Goal: Book appointment/travel/reservation

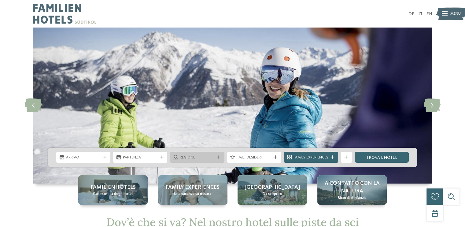
click at [219, 159] on icon at bounding box center [218, 157] width 3 height 3
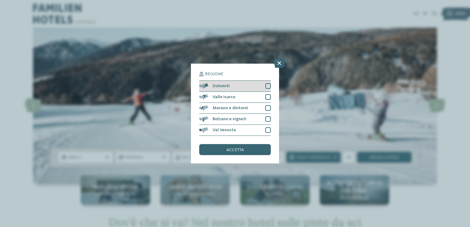
click at [267, 87] on div at bounding box center [268, 86] width 6 height 6
click at [250, 149] on div "accetta" at bounding box center [235, 149] width 72 height 11
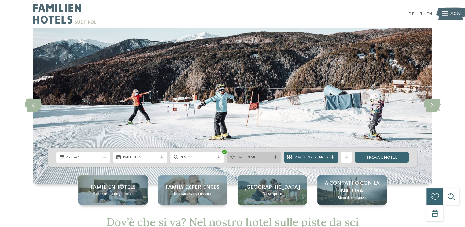
click at [275, 159] on icon at bounding box center [275, 157] width 3 height 3
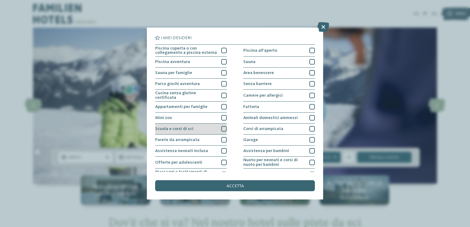
click at [221, 127] on div at bounding box center [224, 129] width 6 height 6
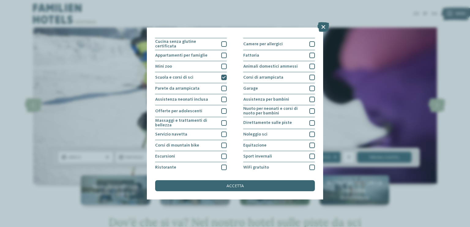
scroll to position [61, 0]
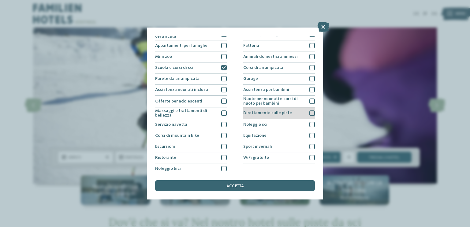
click at [309, 112] on div at bounding box center [312, 113] width 6 height 6
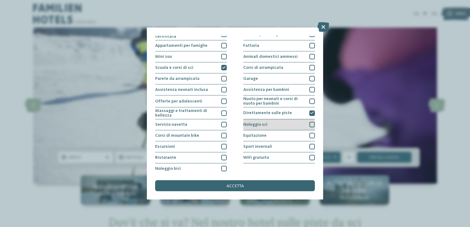
click at [309, 123] on div at bounding box center [312, 125] width 6 height 6
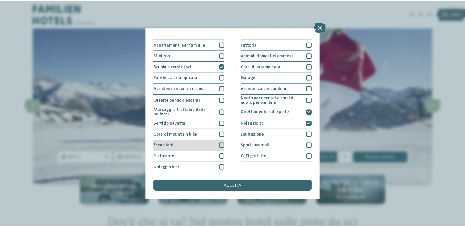
scroll to position [32, 0]
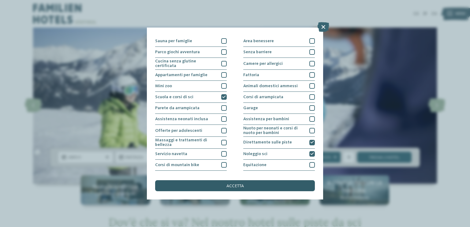
click at [208, 184] on div "accetta" at bounding box center [235, 185] width 160 height 11
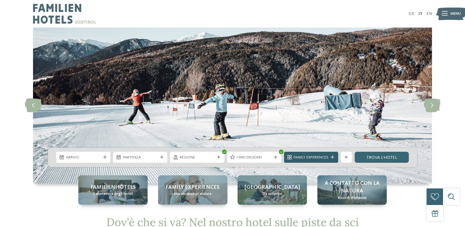
click at [335, 158] on div at bounding box center [333, 157] width 6 height 3
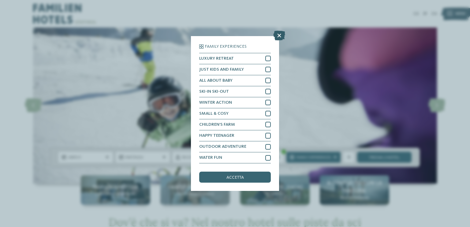
click at [280, 37] on icon at bounding box center [279, 36] width 12 height 10
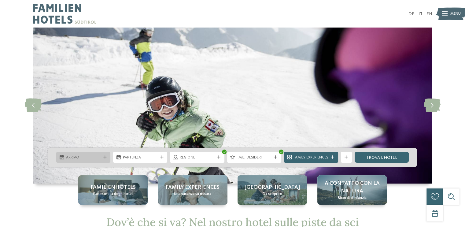
click at [107, 158] on div at bounding box center [105, 157] width 6 height 3
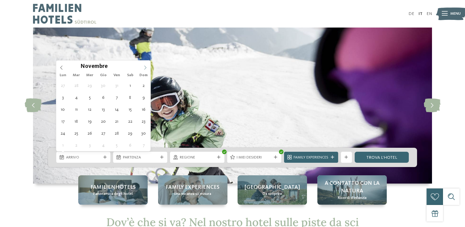
click at [144, 67] on icon at bounding box center [145, 67] width 4 height 4
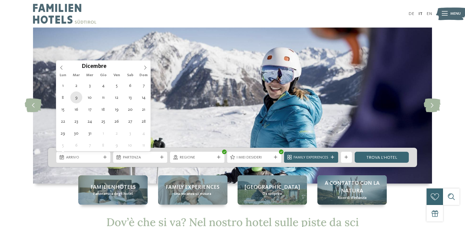
type div "09.12.2025"
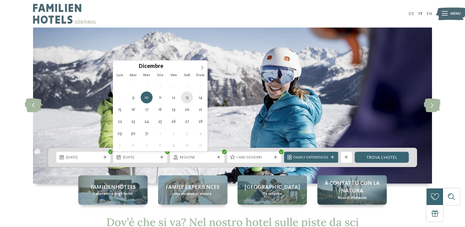
type div "13.12.2025"
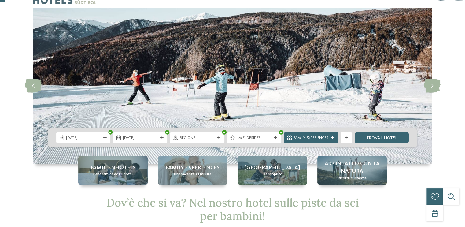
scroll to position [31, 0]
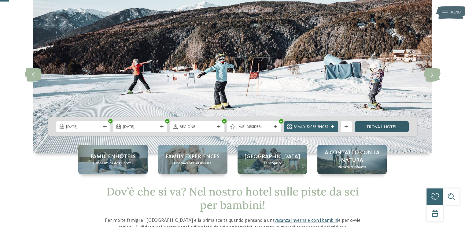
click at [366, 126] on link "trova l’hotel" at bounding box center [382, 126] width 54 height 11
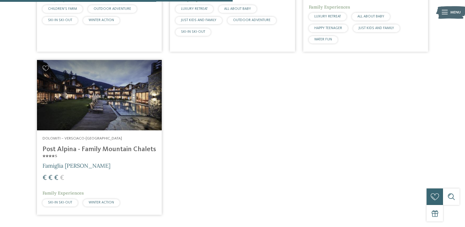
scroll to position [330, 0]
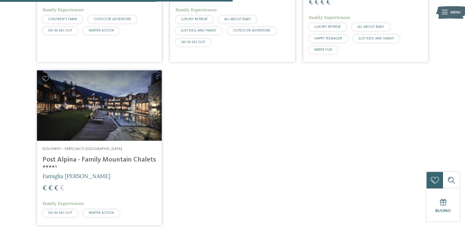
click at [91, 160] on h4 "Post Alpina - Family Mountain Chalets ****ˢ" at bounding box center [100, 164] width 114 height 17
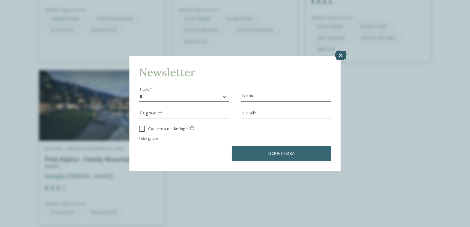
click at [341, 55] on icon at bounding box center [341, 56] width 12 height 10
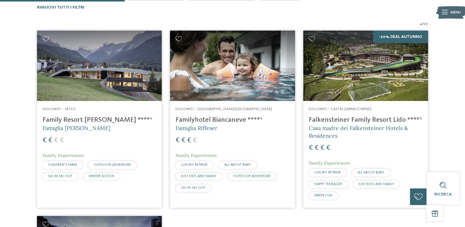
scroll to position [177, 0]
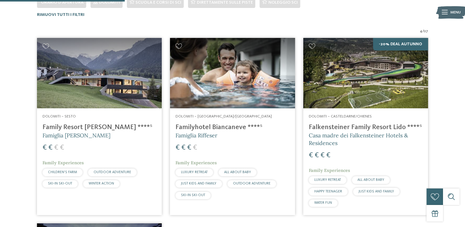
click at [214, 127] on h4 "Familyhotel Biancaneve ****ˢ" at bounding box center [233, 127] width 114 height 8
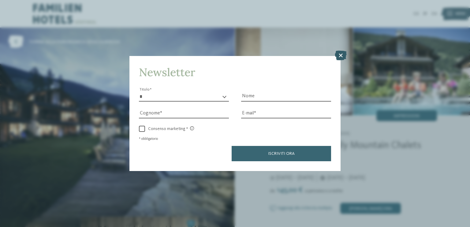
click at [340, 57] on icon at bounding box center [341, 56] width 12 height 10
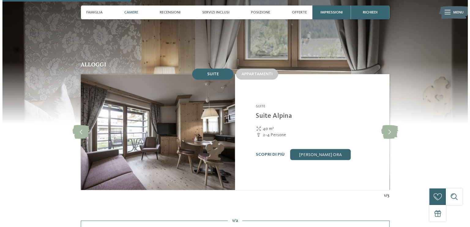
scroll to position [551, 0]
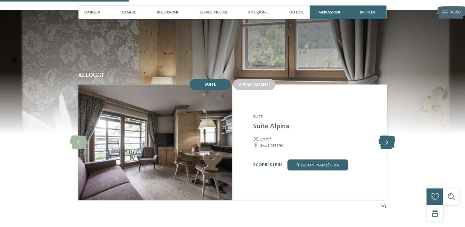
click at [385, 136] on icon at bounding box center [386, 143] width 17 height 14
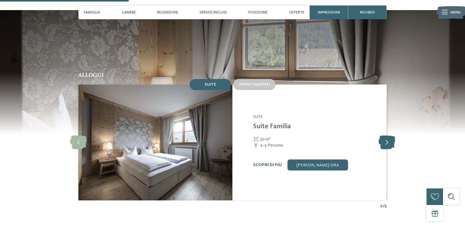
click at [384, 136] on icon at bounding box center [386, 143] width 17 height 14
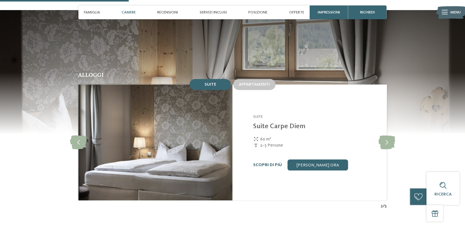
click at [269, 163] on link "Scopri di più" at bounding box center [267, 165] width 29 height 4
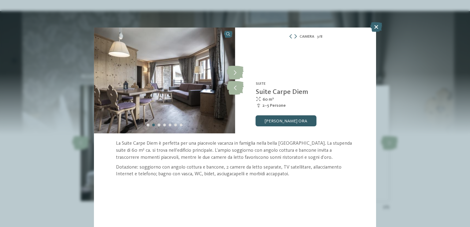
click at [292, 123] on link "[PERSON_NAME] ora" at bounding box center [286, 120] width 61 height 11
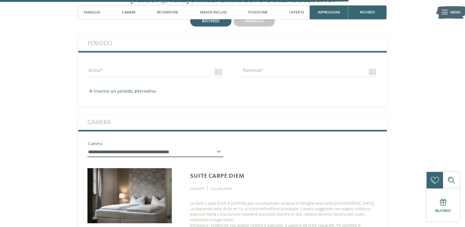
scroll to position [1559, 0]
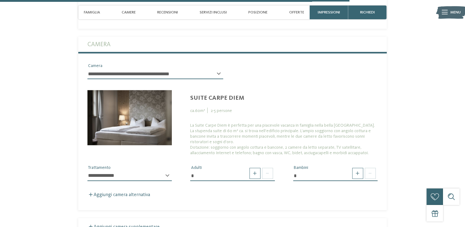
click at [165, 171] on select "**********" at bounding box center [129, 176] width 84 height 10
click at [359, 168] on span at bounding box center [357, 173] width 11 height 11
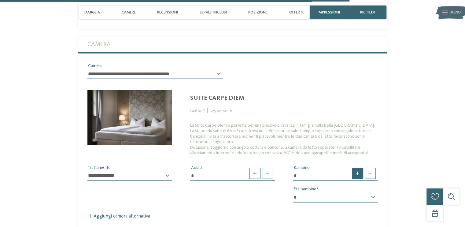
click at [359, 168] on span at bounding box center [357, 173] width 11 height 11
type input "*"
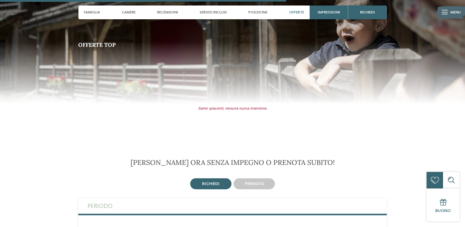
scroll to position [1314, 0]
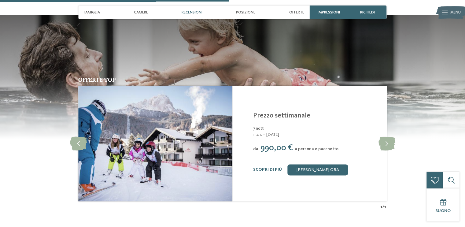
scroll to position [795, 0]
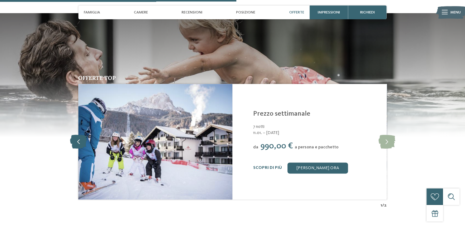
click at [76, 140] on icon at bounding box center [78, 142] width 17 height 14
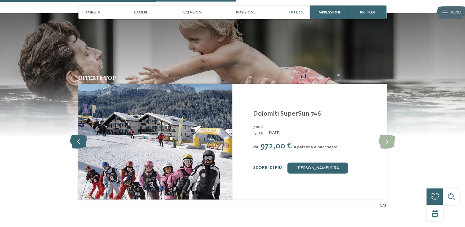
click at [76, 140] on icon at bounding box center [78, 142] width 17 height 14
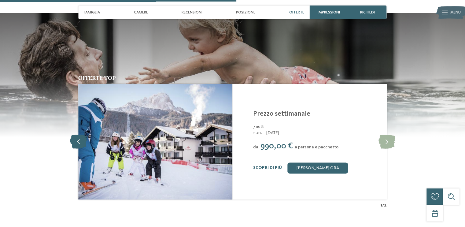
click at [76, 140] on icon at bounding box center [78, 142] width 17 height 14
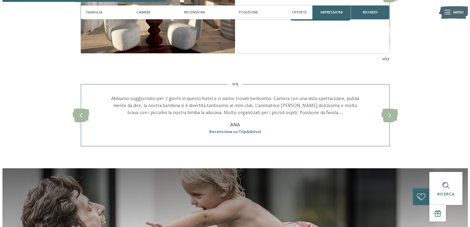
scroll to position [551, 0]
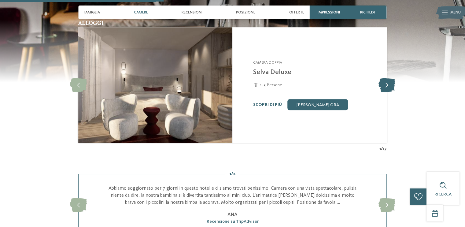
click at [391, 87] on icon at bounding box center [386, 85] width 17 height 14
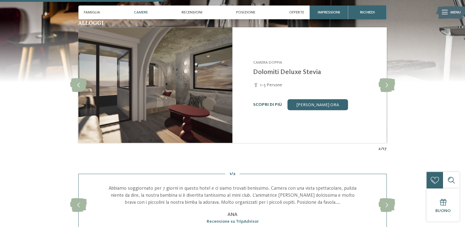
click at [264, 102] on link "Scopri di più" at bounding box center [267, 104] width 29 height 4
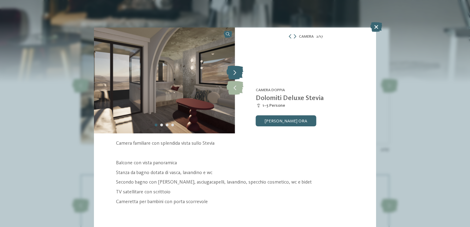
click at [233, 72] on icon at bounding box center [234, 73] width 17 height 14
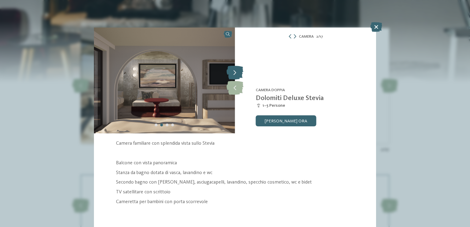
click at [233, 72] on icon at bounding box center [234, 73] width 17 height 14
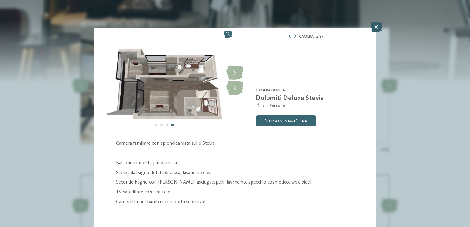
click at [374, 28] on icon at bounding box center [376, 27] width 12 height 10
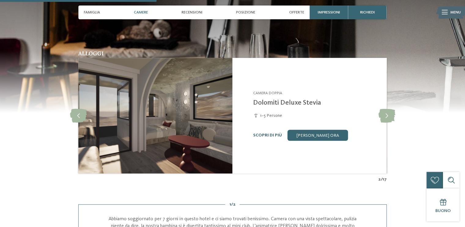
scroll to position [520, 0]
